Goal: Task Accomplishment & Management: Complete application form

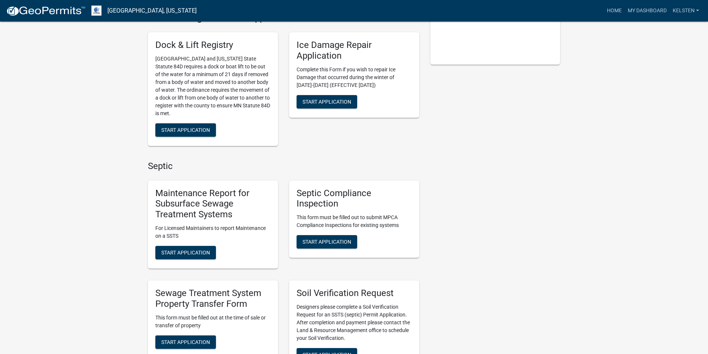
scroll to position [223, 0]
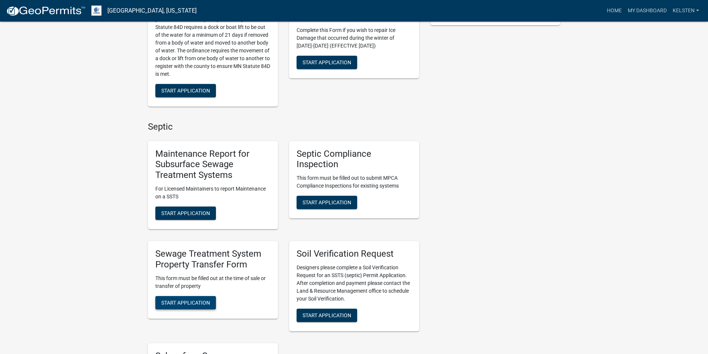
click at [179, 301] on span "Start Application" at bounding box center [185, 302] width 49 height 6
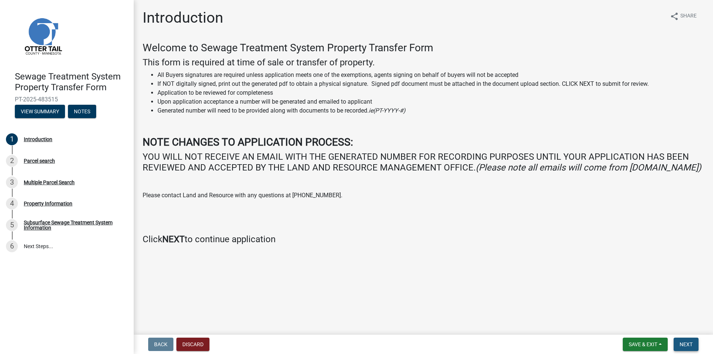
click at [684, 344] on span "Next" at bounding box center [686, 344] width 13 height 6
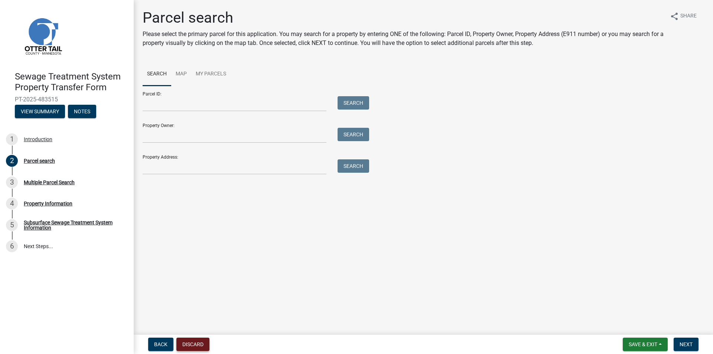
click at [193, 342] on button "Discard" at bounding box center [192, 344] width 33 height 13
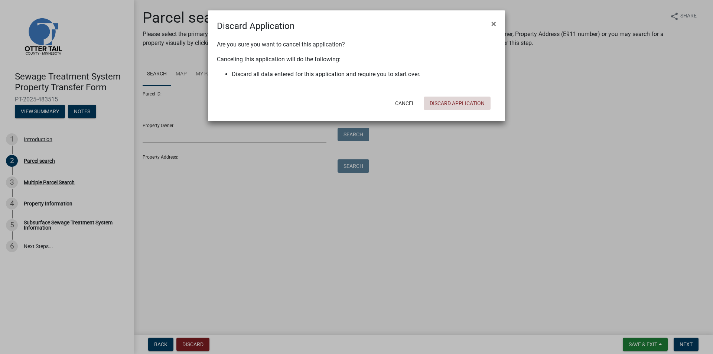
click at [481, 102] on button "Discard Application" at bounding box center [457, 103] width 67 height 13
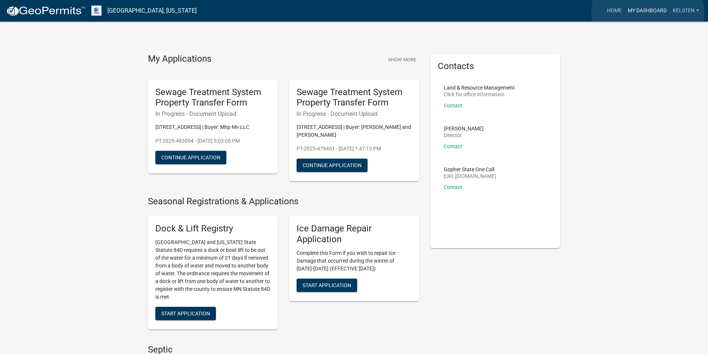
click at [648, 13] on link "My Dashboard" at bounding box center [646, 11] width 45 height 14
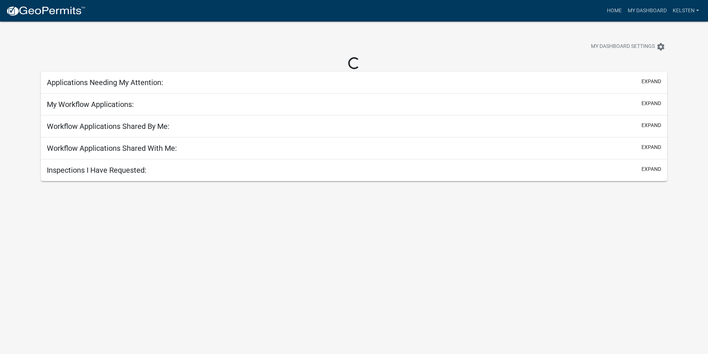
select select "3: 100"
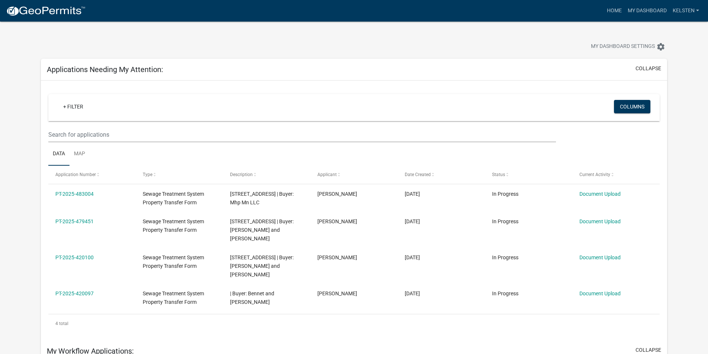
click at [3, 10] on nav "more_horiz Home My Dashboard Kelsten Account Logout" at bounding box center [354, 11] width 708 height 22
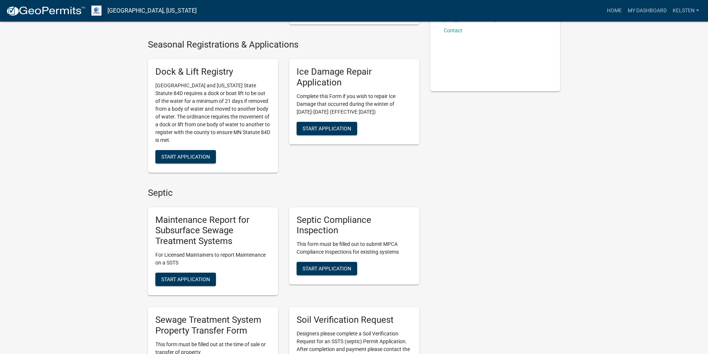
scroll to position [223, 0]
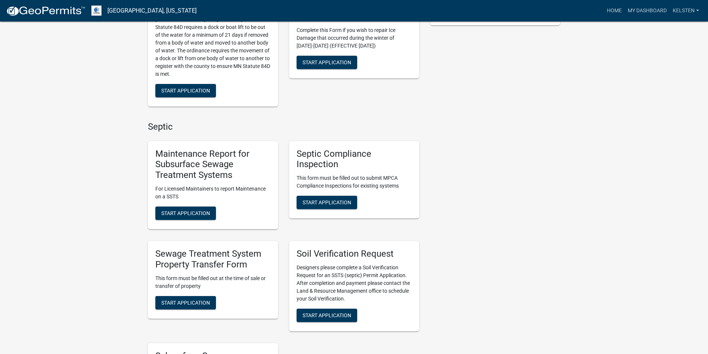
click at [200, 292] on div "Sewage Treatment System Property Transfer Form This form must be filled out at …" at bounding box center [213, 280] width 130 height 78
click at [196, 302] on span "Start Application" at bounding box center [185, 302] width 49 height 6
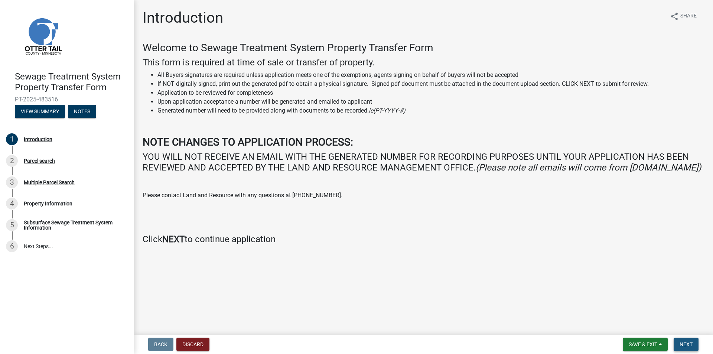
click at [689, 340] on button "Next" at bounding box center [686, 344] width 25 height 13
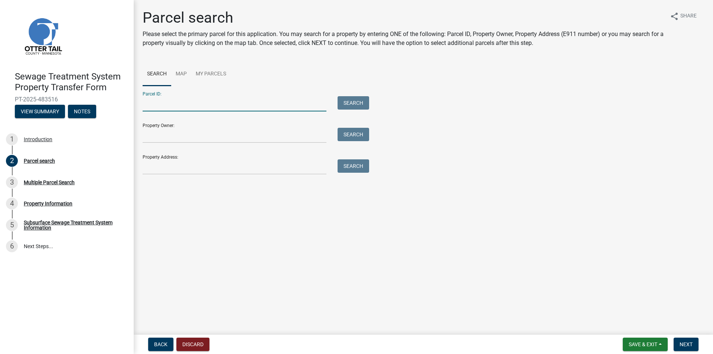
click at [216, 105] on input "Parcel ID:" at bounding box center [235, 103] width 184 height 15
type input "74000150033001"
click at [338, 96] on button "Search" at bounding box center [354, 102] width 32 height 13
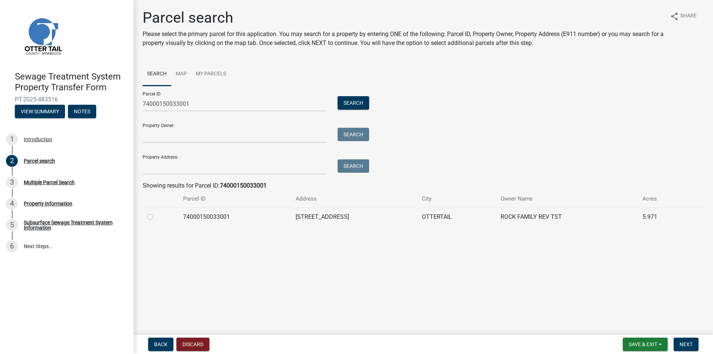
click at [155, 219] on div at bounding box center [160, 216] width 27 height 9
click at [156, 212] on label at bounding box center [156, 212] width 0 height 0
click at [156, 217] on input "radio" at bounding box center [158, 214] width 5 height 5
radio input "true"
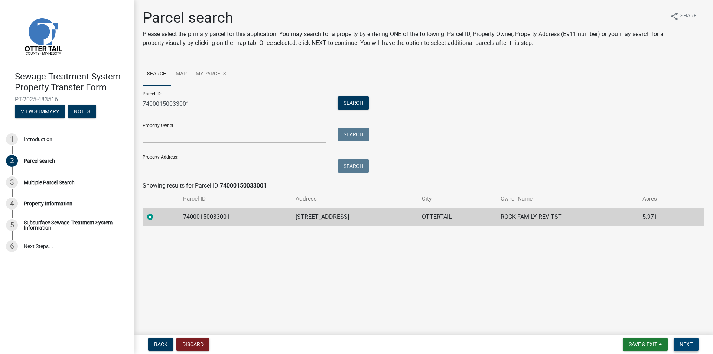
click at [685, 346] on span "Next" at bounding box center [686, 344] width 13 height 6
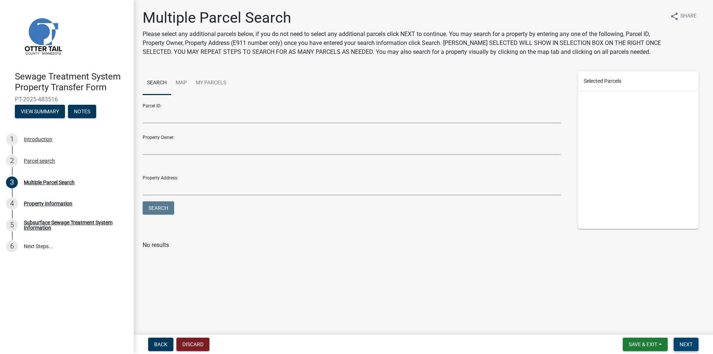
click at [684, 345] on span "Next" at bounding box center [686, 344] width 13 height 6
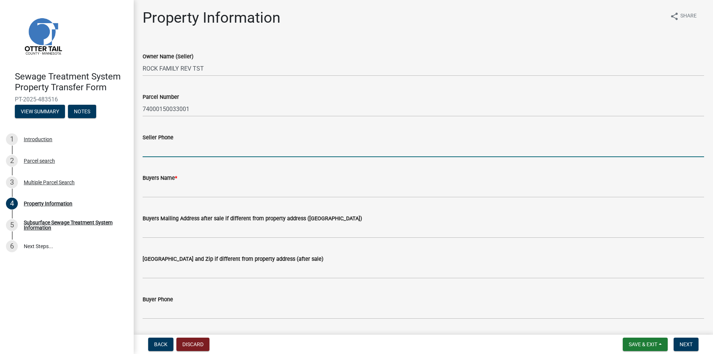
click at [178, 151] on input "Seller Phone" at bounding box center [424, 149] width 562 height 15
type input "6123279268"
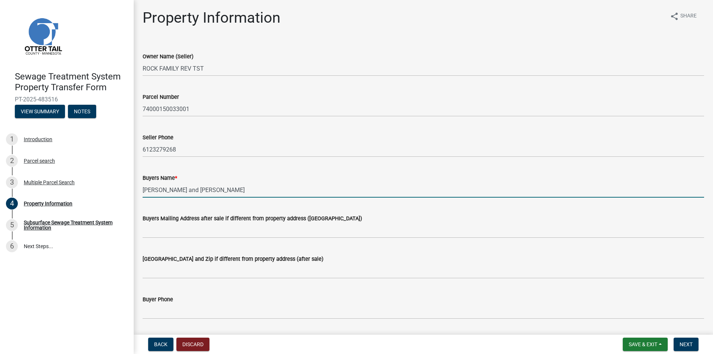
type input "Barry Bailey and Carla Bailey"
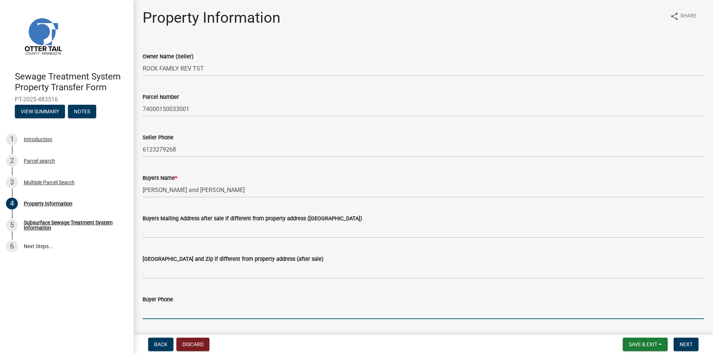
scroll to position [37, 0]
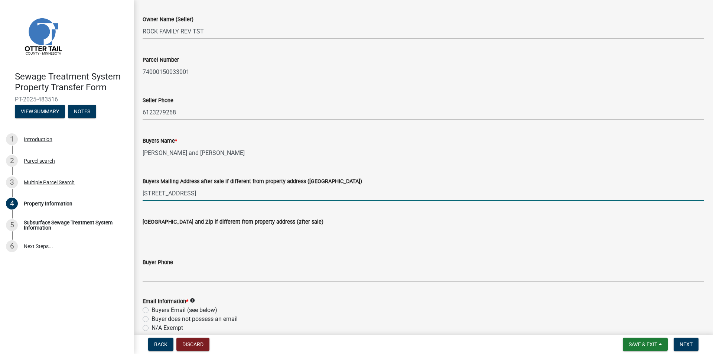
type input "417 County Hwy 55"
drag, startPoint x: 225, startPoint y: 196, endPoint x: 91, endPoint y: 194, distance: 133.7
click at [91, 194] on div "Sewage Treatment System Property Transfer Form PT-2025-483516 View Summary Note…" at bounding box center [356, 177] width 713 height 354
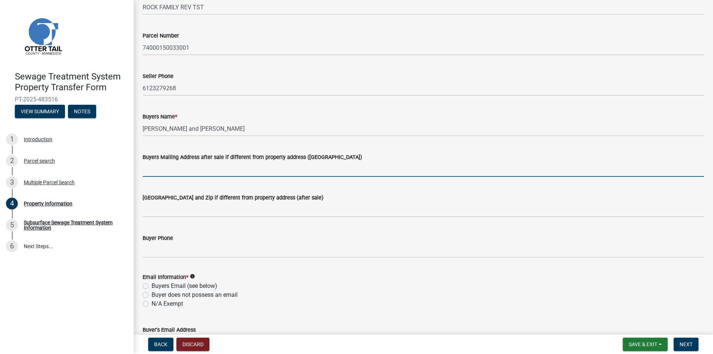
scroll to position [74, 0]
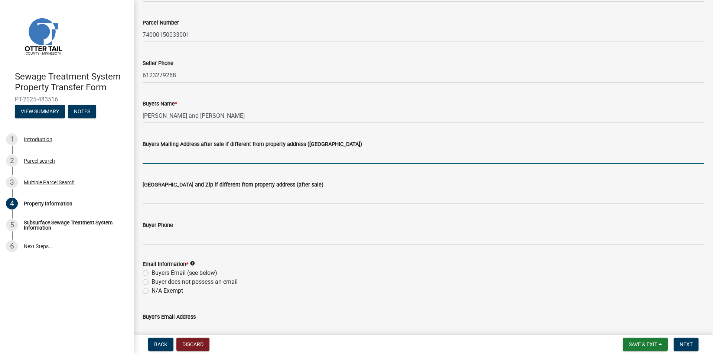
click at [152, 274] on label "Buyers Email (see below)" at bounding box center [185, 273] width 66 height 9
click at [152, 273] on input "Buyers Email (see below)" at bounding box center [154, 271] width 5 height 5
radio input "true"
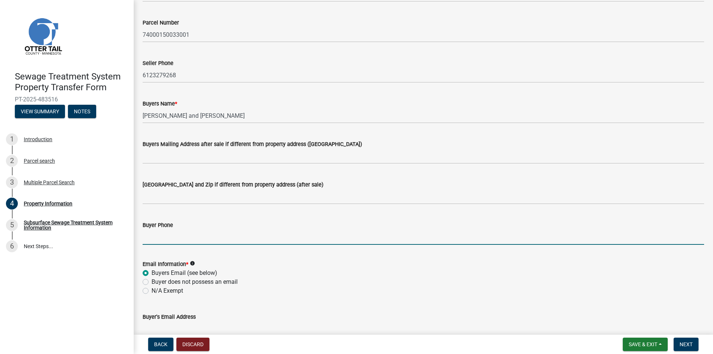
click at [158, 242] on input "Buyer Phone" at bounding box center [424, 237] width 562 height 15
type input "2186390553"
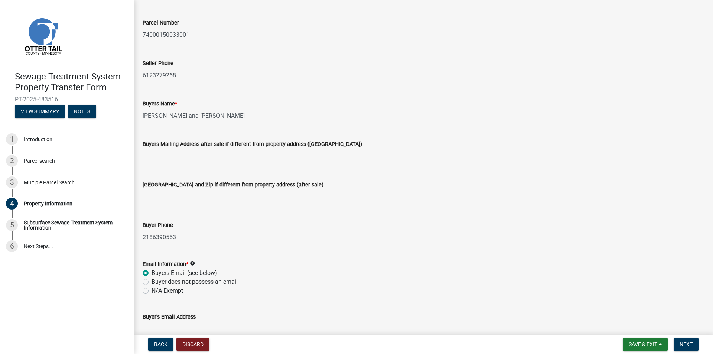
scroll to position [79, 0]
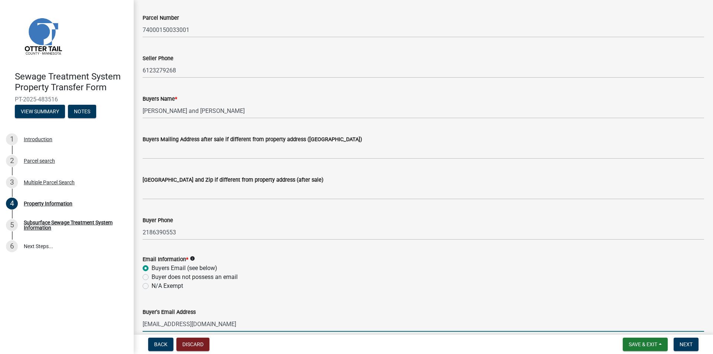
type input "babailey178@gmail.com"
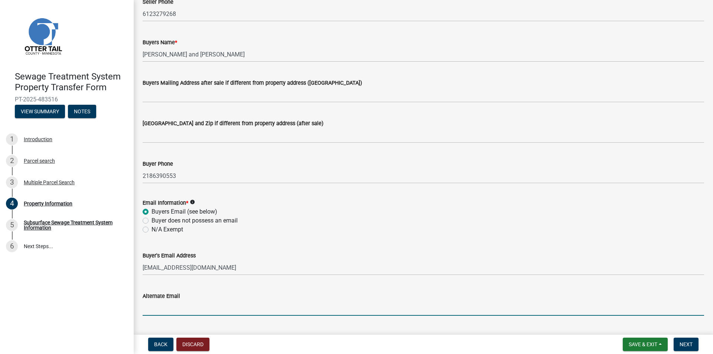
scroll to position [129, 0]
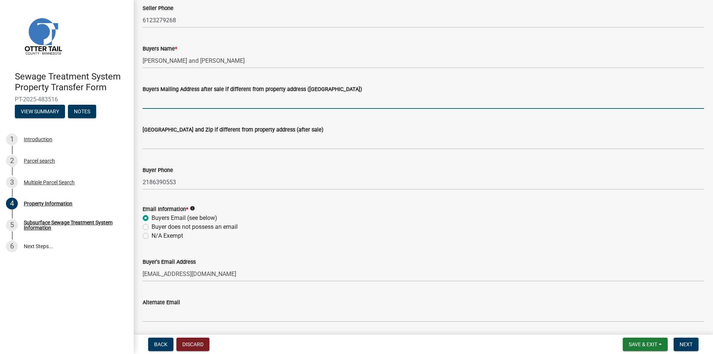
click at [246, 98] on input "Buyers Mailing Address after sale if different from property address (E911 numb…" at bounding box center [424, 101] width 562 height 15
type input "1374 State Hwy 11 SE"
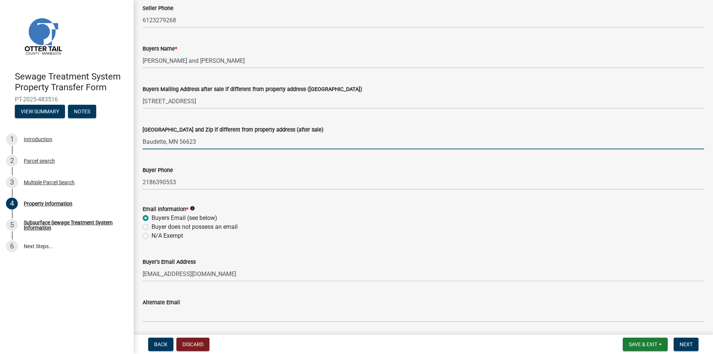
type input "Baudette, MN 56623"
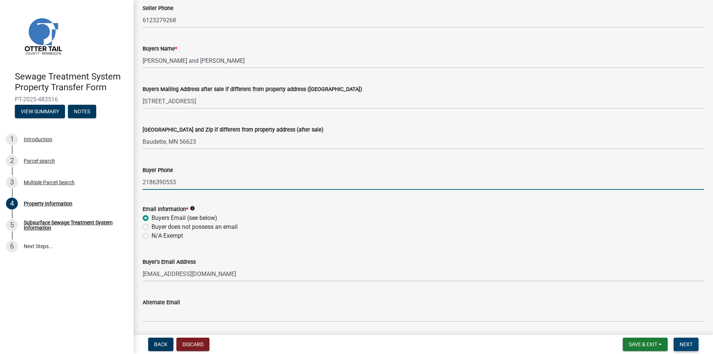
click at [692, 344] on span "Next" at bounding box center [686, 344] width 13 height 6
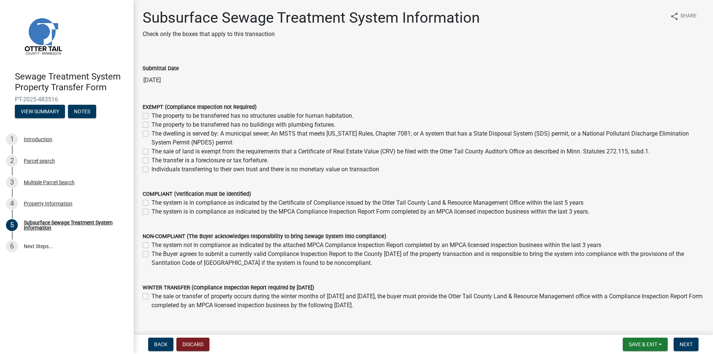
click at [232, 257] on label "The Buyer agrees to submit a currently valid Compliance Inspection Report to th…" at bounding box center [428, 259] width 553 height 18
click at [156, 254] on input "The Buyer agrees to submit a currently valid Compliance Inspection Report to th…" at bounding box center [154, 252] width 5 height 5
checkbox input "true"
checkbox input "false"
checkbox input "true"
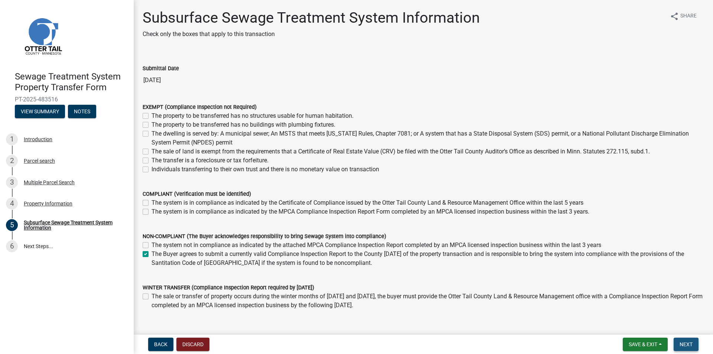
click at [686, 344] on span "Next" at bounding box center [686, 344] width 13 height 6
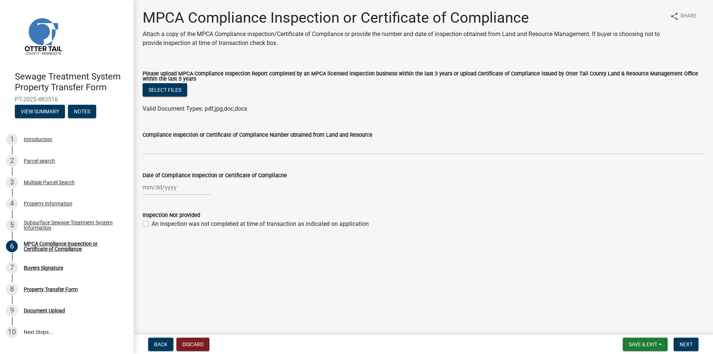
click at [224, 225] on label "An inspection was not completed at time of transaction as indicated on applicat…" at bounding box center [260, 224] width 217 height 9
click at [156, 224] on input "An inspection was not completed at time of transaction as indicated on applicat…" at bounding box center [154, 222] width 5 height 5
checkbox input "true"
click at [688, 344] on span "Next" at bounding box center [686, 344] width 13 height 6
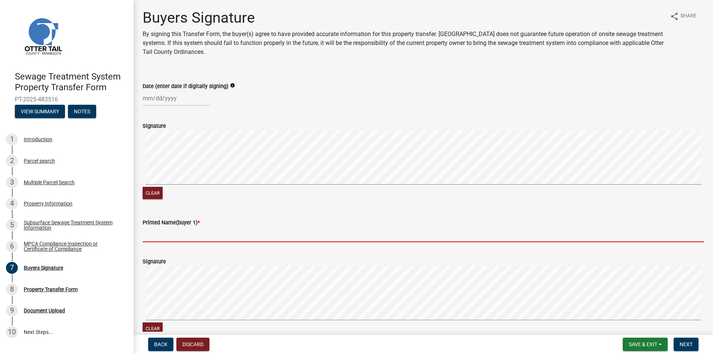
click at [162, 237] on input "Printed Name(buyer 1) *" at bounding box center [424, 234] width 562 height 15
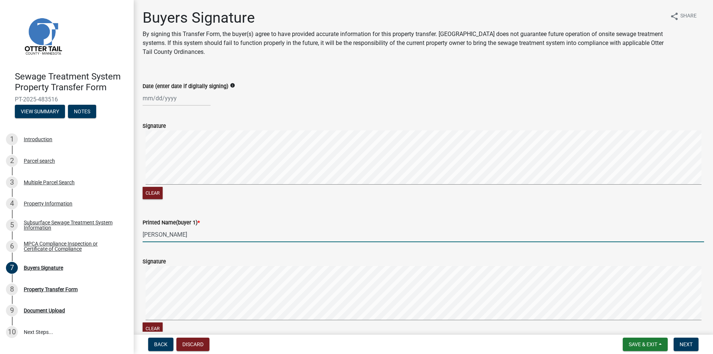
type input "Barry Bailey"
click at [143, 322] on button "Clear" at bounding box center [153, 328] width 20 height 12
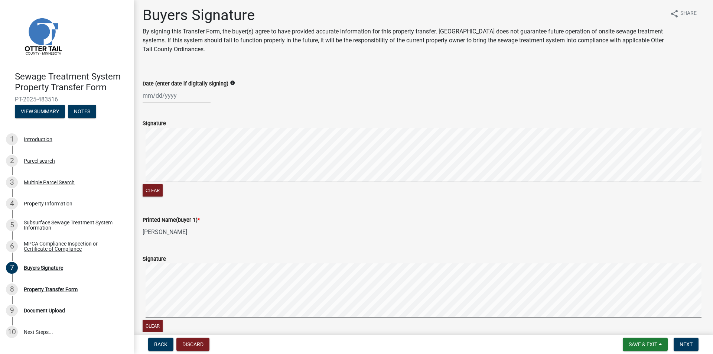
scroll to position [204, 0]
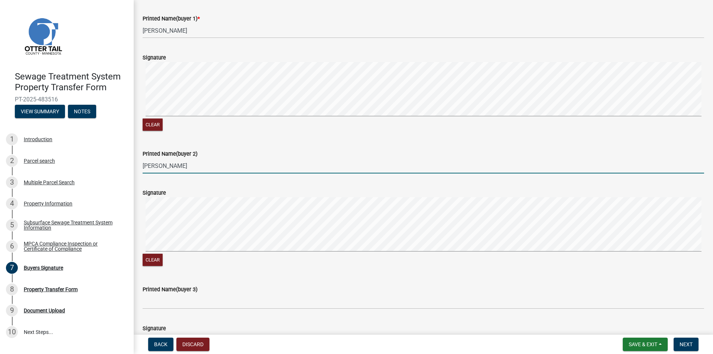
type input "Carla Bailey"
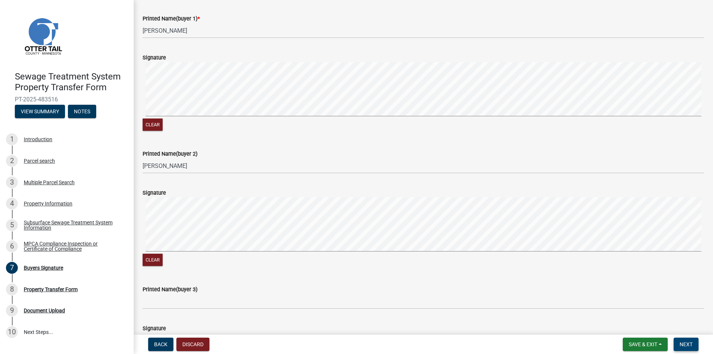
click at [686, 342] on span "Next" at bounding box center [686, 344] width 13 height 6
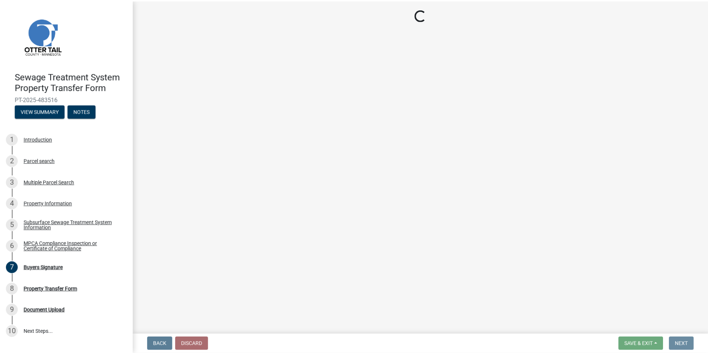
scroll to position [0, 0]
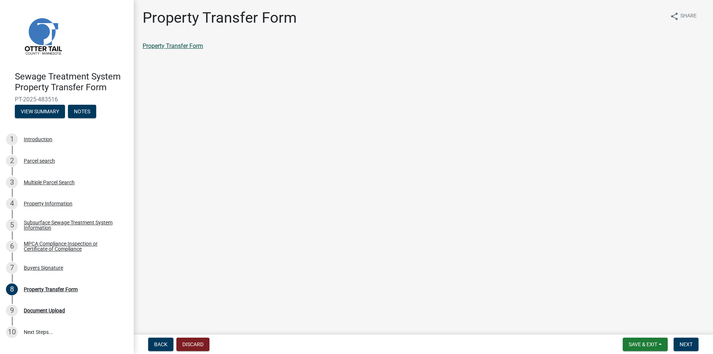
click at [199, 47] on link "Property Transfer Form" at bounding box center [173, 45] width 61 height 7
click at [689, 343] on span "Next" at bounding box center [686, 344] width 13 height 6
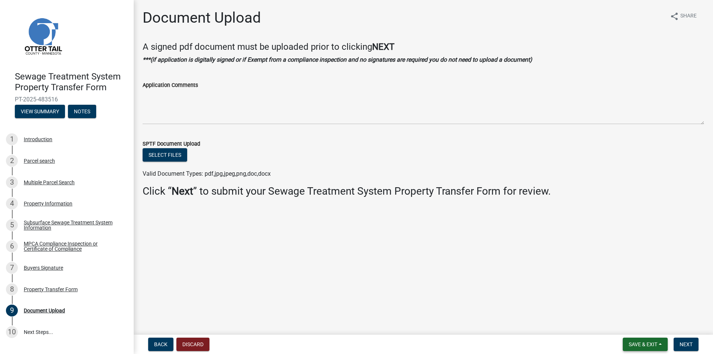
click at [638, 347] on span "Save & Exit" at bounding box center [643, 344] width 29 height 6
click at [632, 326] on button "Save & Exit" at bounding box center [637, 325] width 59 height 18
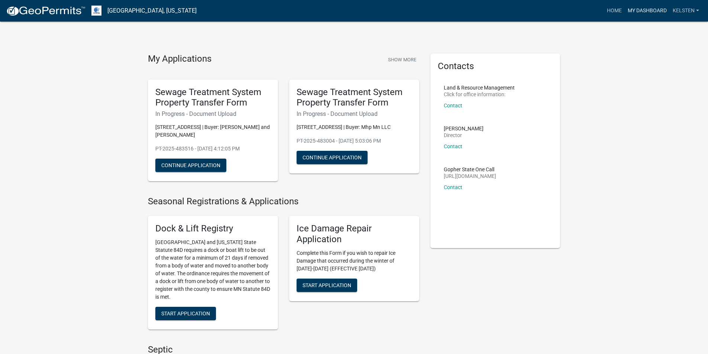
click at [660, 8] on link "My Dashboard" at bounding box center [646, 11] width 45 height 14
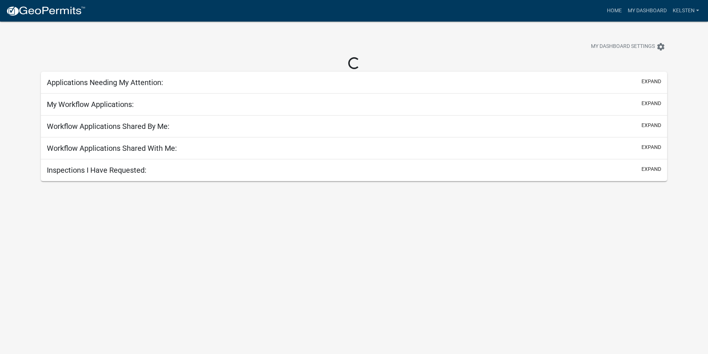
select select "3: 100"
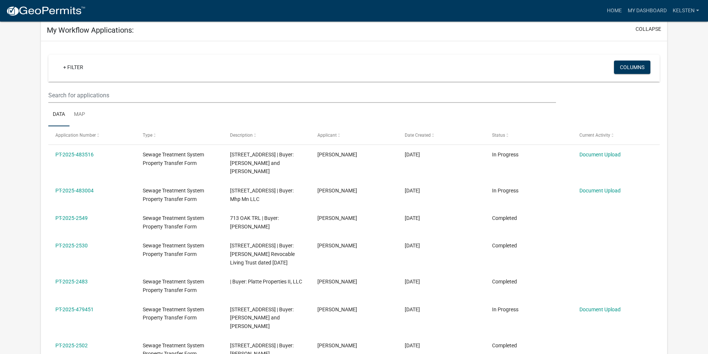
scroll to position [61, 0]
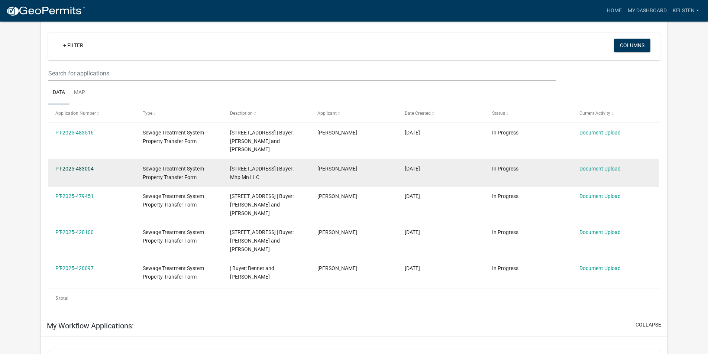
click at [93, 166] on link "PT-2025-483004" at bounding box center [74, 169] width 38 height 6
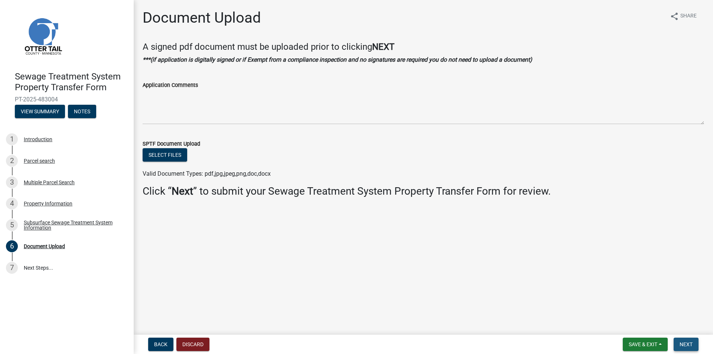
click at [681, 343] on span "Next" at bounding box center [686, 344] width 13 height 6
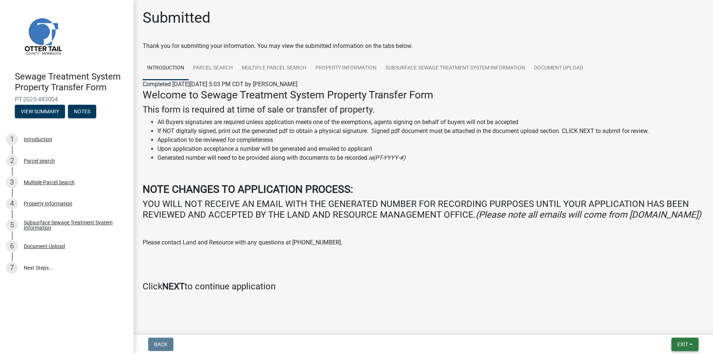
click at [691, 346] on button "Exit" at bounding box center [685, 344] width 27 height 13
click at [646, 325] on button "Save & Exit" at bounding box center [668, 325] width 59 height 18
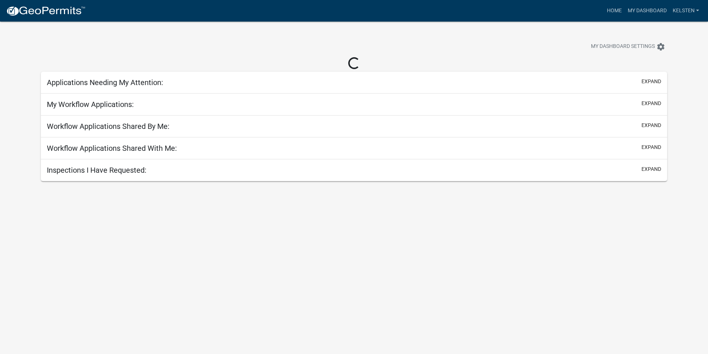
select select "3: 100"
